Goal: Use online tool/utility: Utilize a website feature to perform a specific function

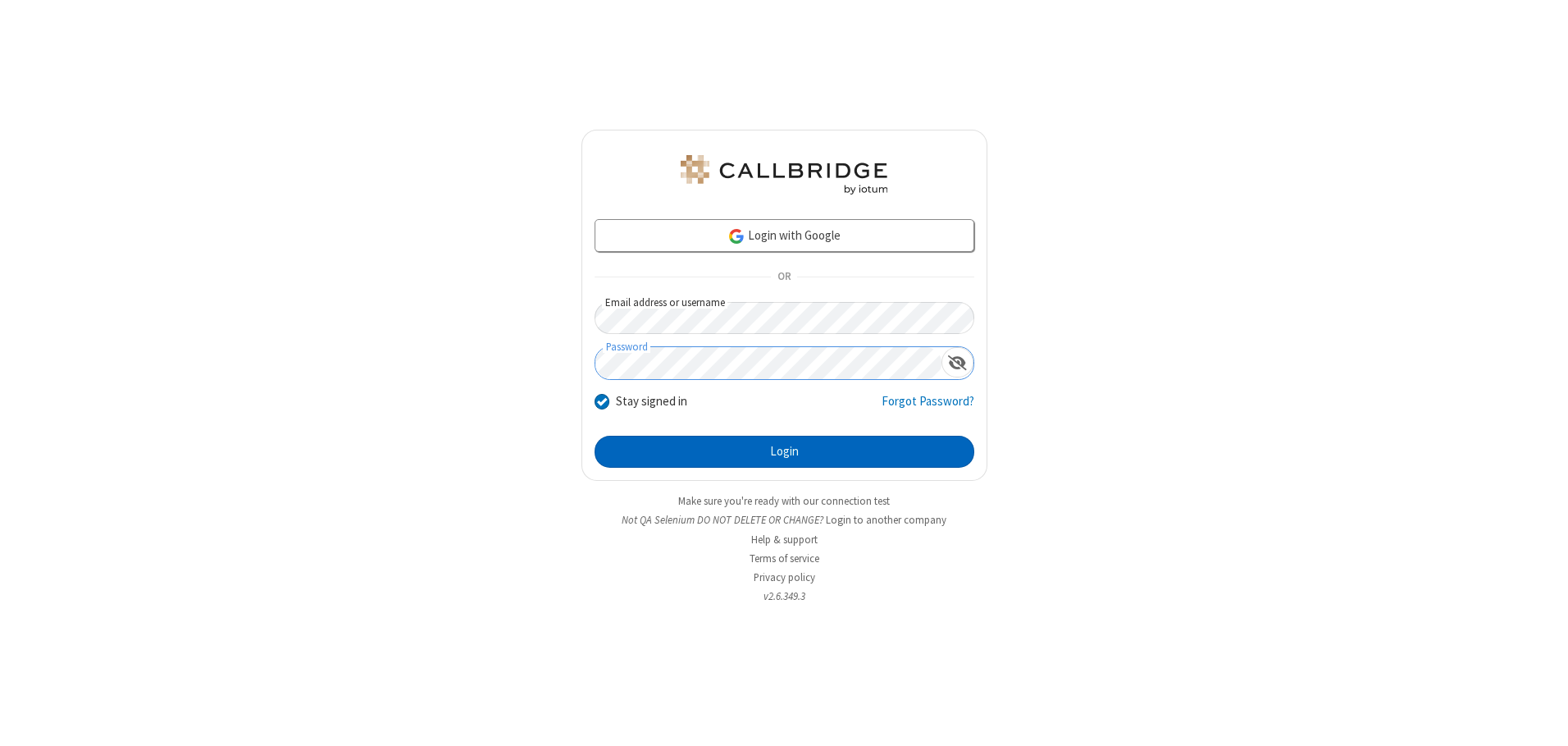
click at [784, 451] on button "Login" at bounding box center [784, 451] width 380 height 33
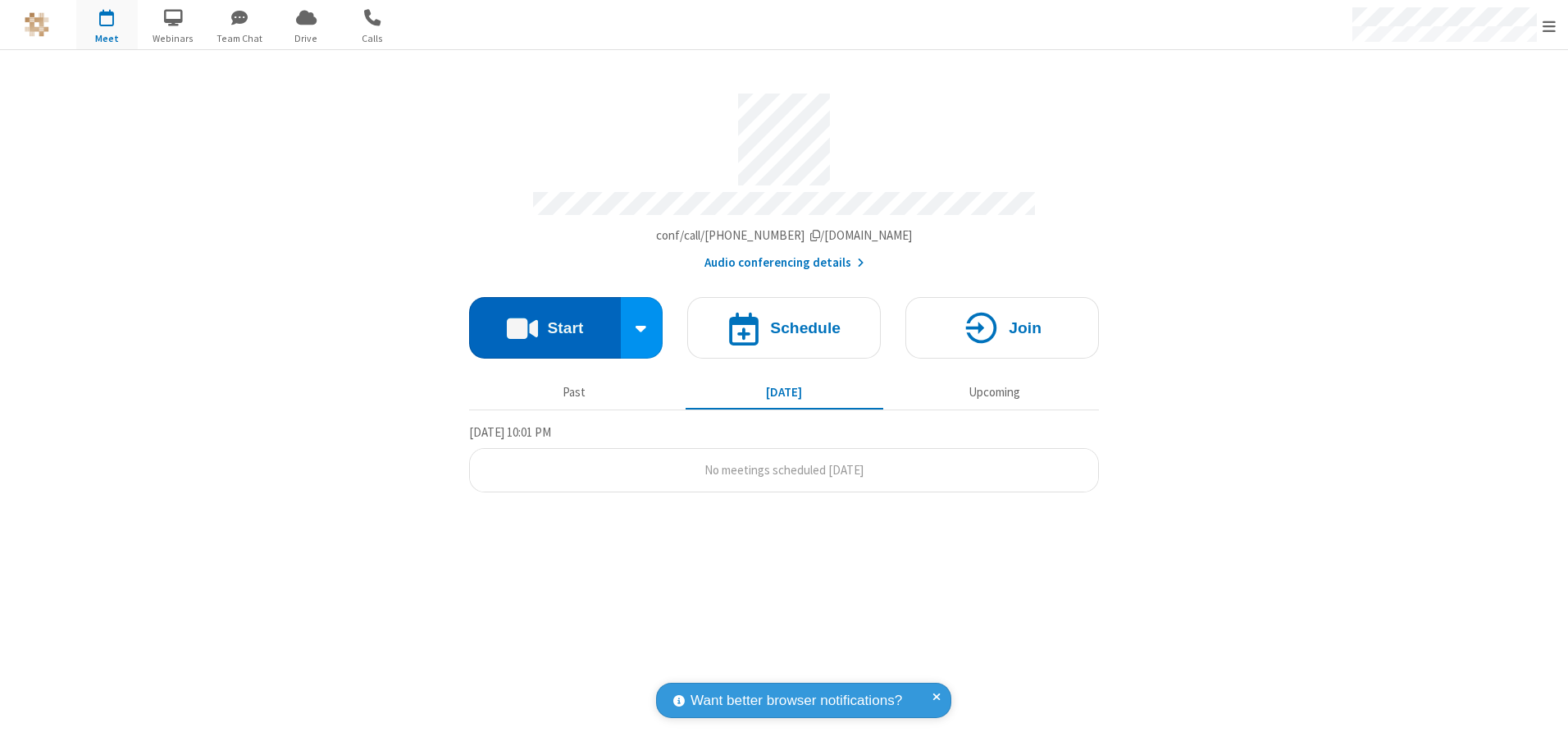
click at [545, 322] on button "Start" at bounding box center [545, 327] width 152 height 62
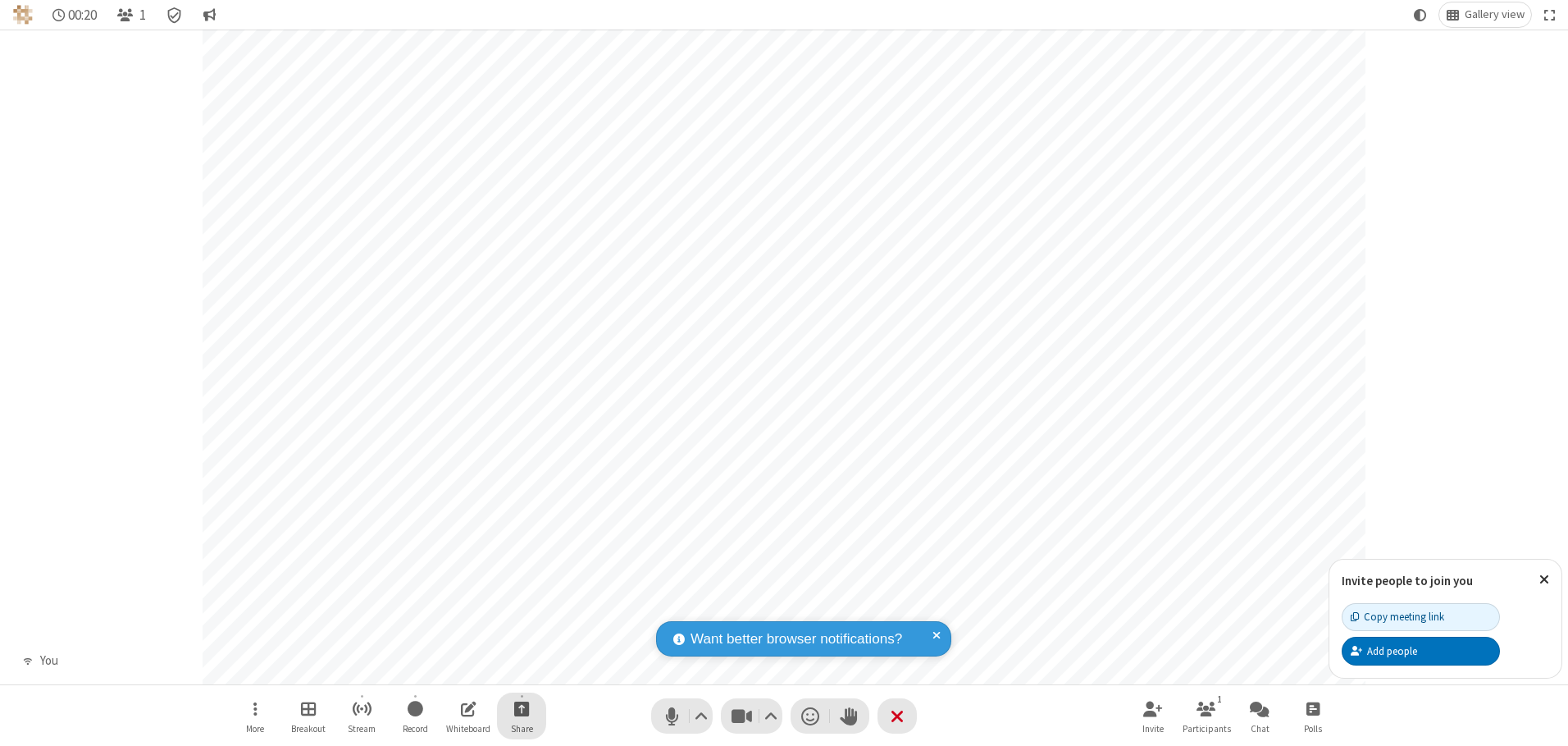
click at [521, 708] on span "Start sharing" at bounding box center [522, 708] width 15 height 20
click at [455, 640] on span "Present files & media" at bounding box center [455, 641] width 19 height 14
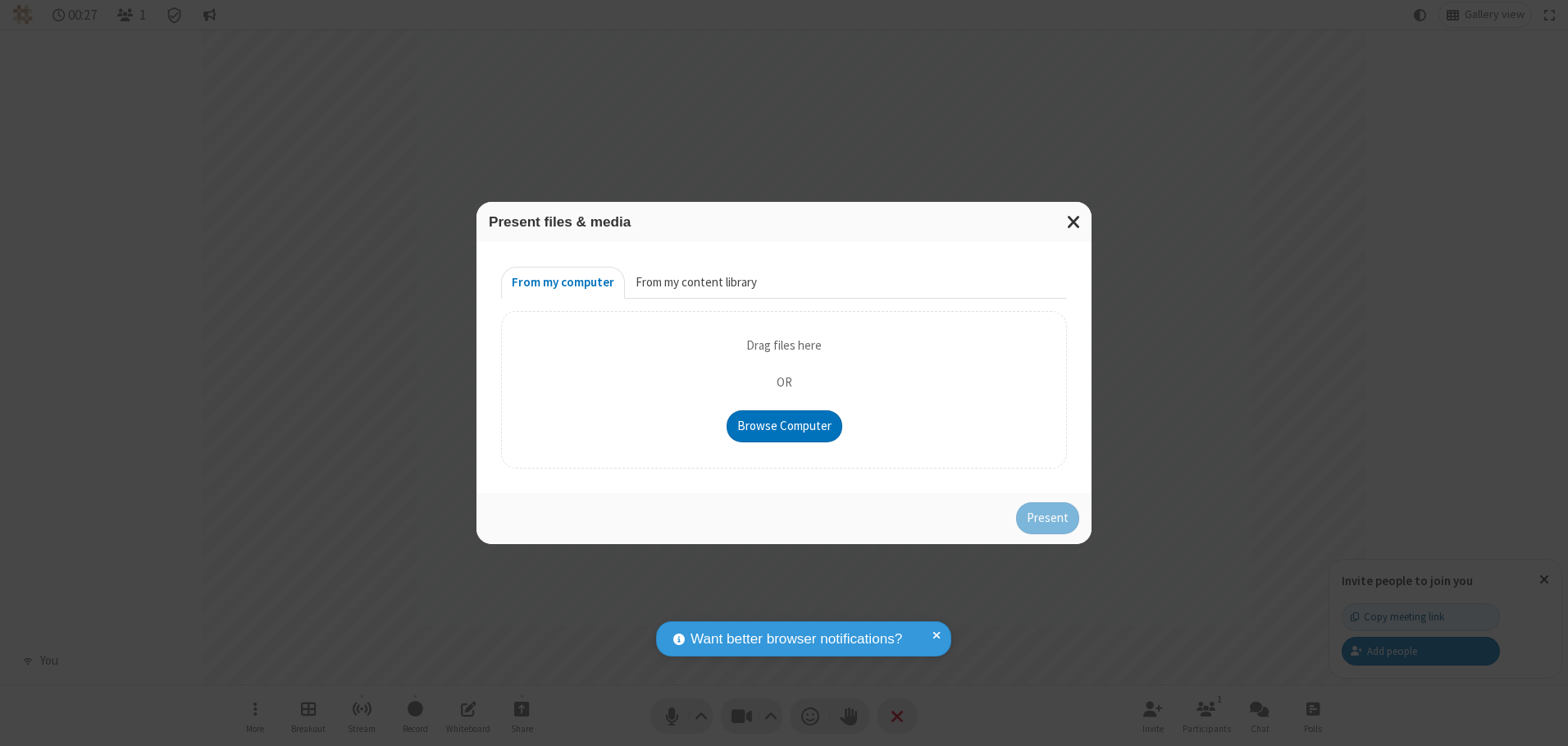
click at [695, 282] on button "From my content library" at bounding box center [696, 283] width 143 height 33
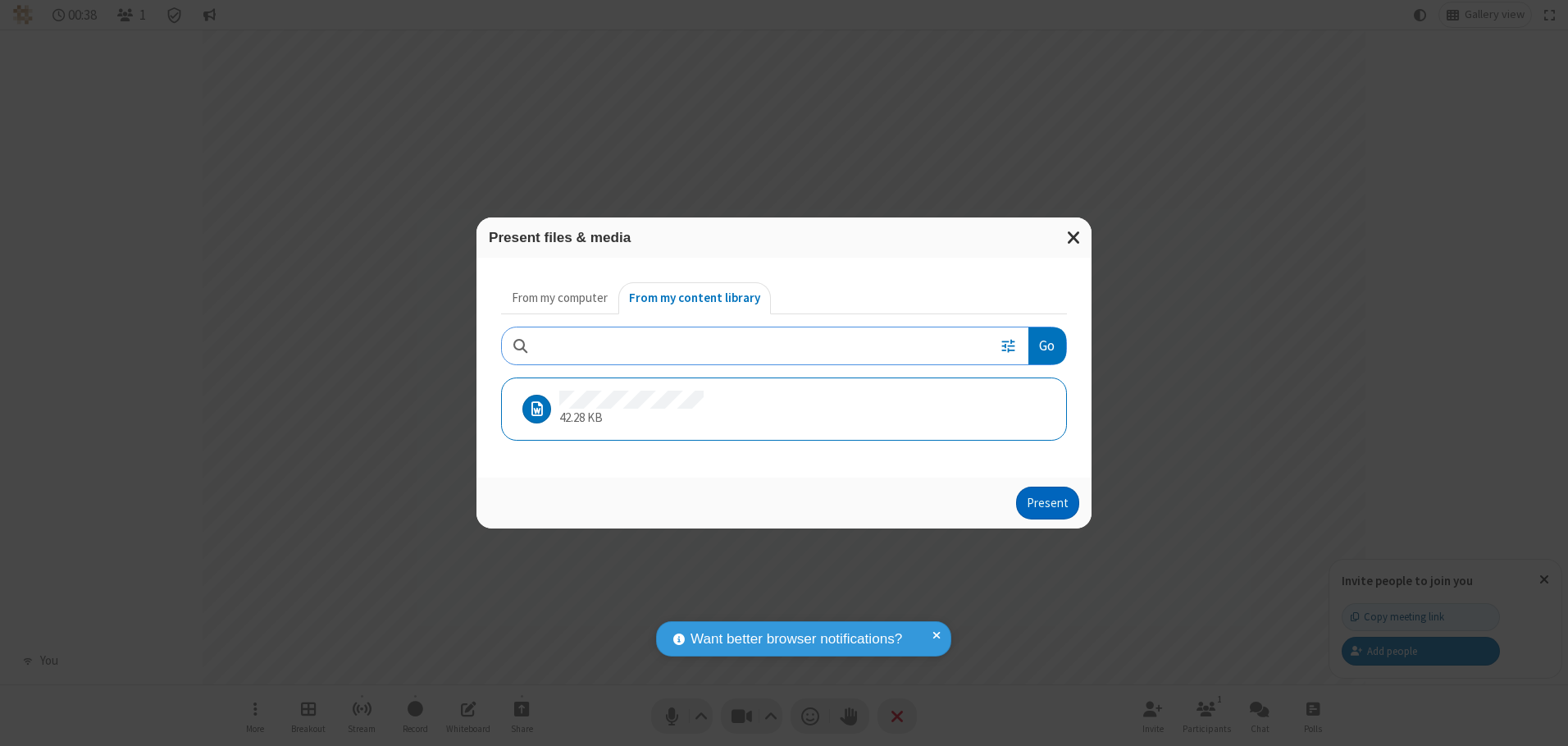
click at [1049, 502] on button "Present" at bounding box center [1048, 503] width 63 height 33
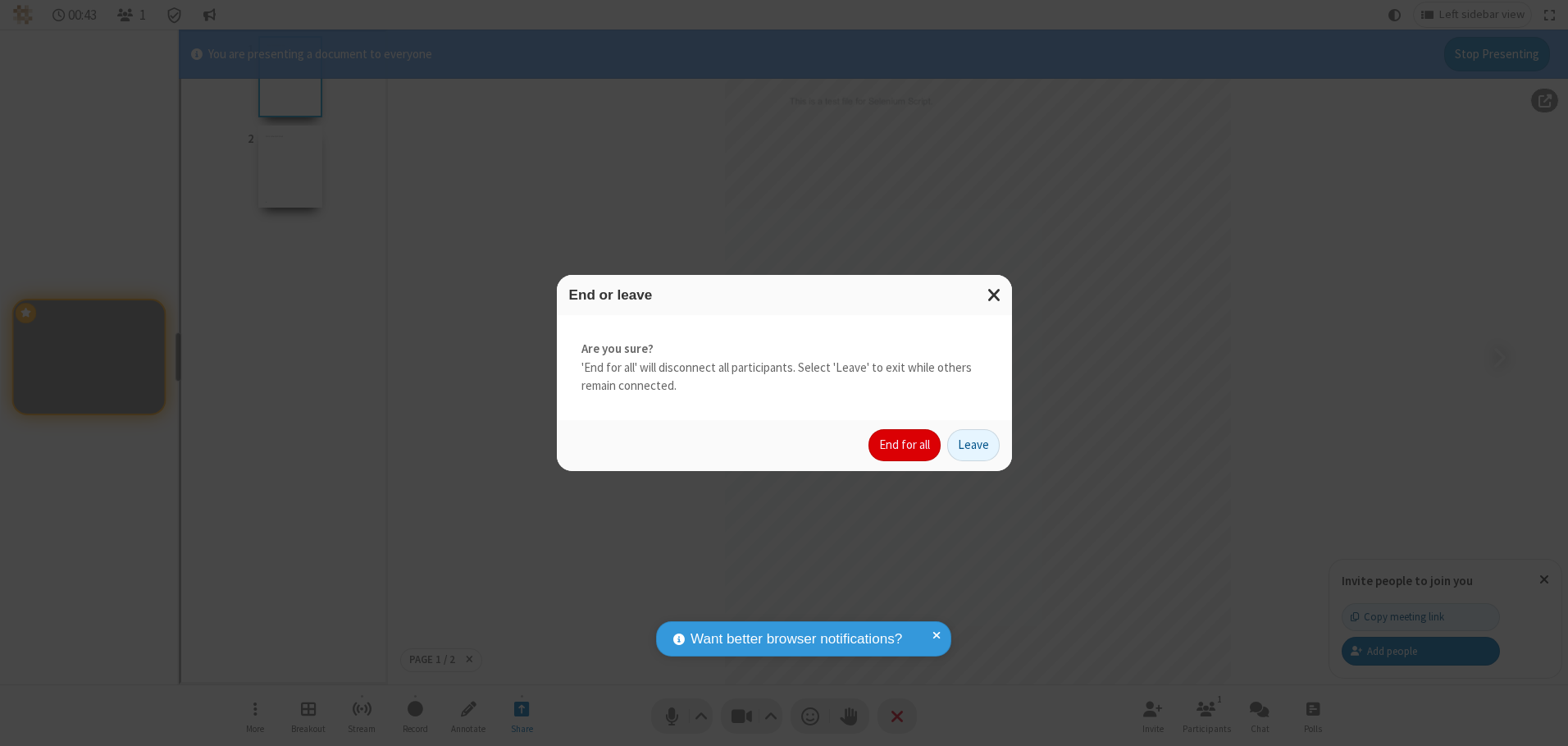
click at [905, 445] on button "End for all" at bounding box center [905, 446] width 73 height 33
